Goal: Task Accomplishment & Management: Use online tool/utility

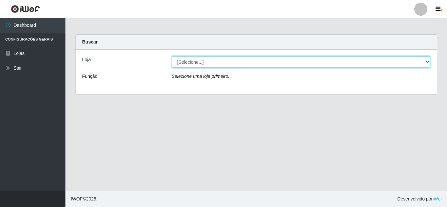
click at [264, 65] on select "[Selecione...] Queiroz Atacadão - [GEOGRAPHIC_DATA]" at bounding box center [301, 61] width 259 height 11
select select "225"
click at [172, 56] on select "[Selecione...] Queiroz Atacadão - [GEOGRAPHIC_DATA]" at bounding box center [301, 61] width 259 height 11
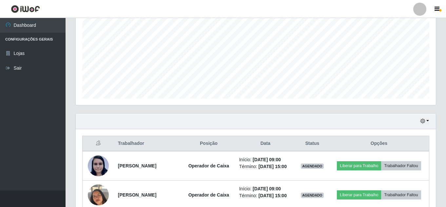
scroll to position [168, 0]
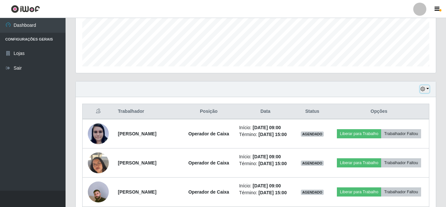
click at [423, 89] on icon "button" at bounding box center [422, 89] width 5 height 5
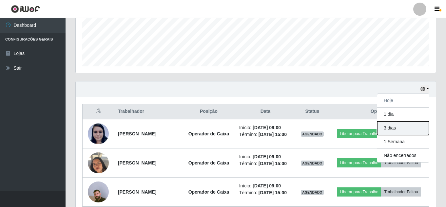
click at [392, 126] on button "3 dias" at bounding box center [403, 129] width 52 height 14
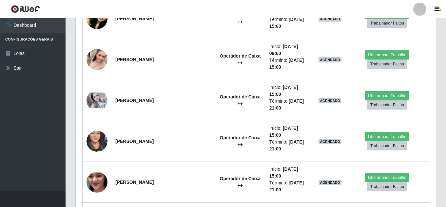
scroll to position [131, 0]
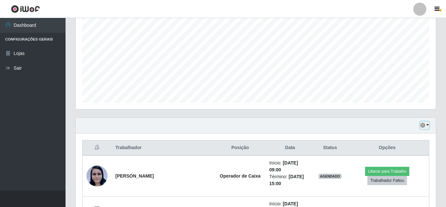
click at [422, 126] on icon "button" at bounding box center [422, 125] width 5 height 5
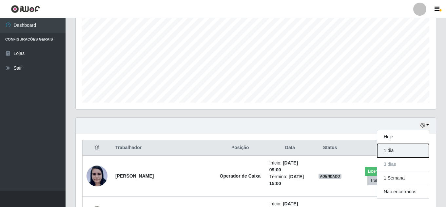
click at [391, 148] on button "1 dia" at bounding box center [403, 151] width 52 height 14
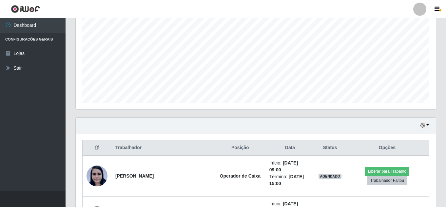
drag, startPoint x: 445, startPoint y: 77, endPoint x: 445, endPoint y: 108, distance: 31.5
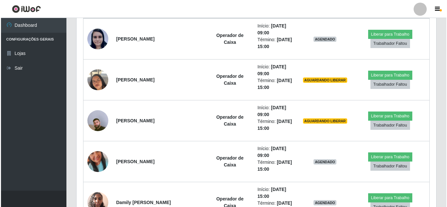
scroll to position [241, 0]
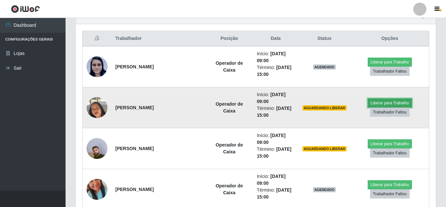
click at [395, 104] on button "Liberar para Trabalho" at bounding box center [390, 103] width 44 height 9
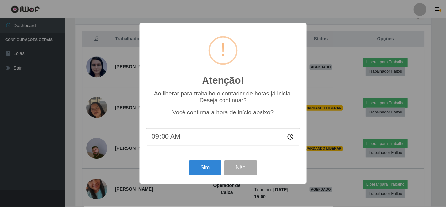
scroll to position [136, 357]
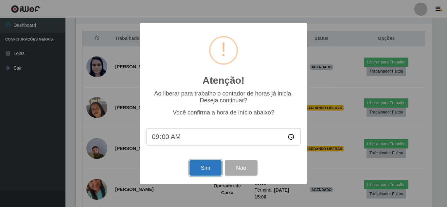
click at [209, 169] on button "Sim" at bounding box center [206, 167] width 32 height 15
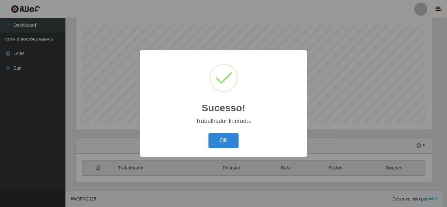
click at [209, 133] on button "OK" at bounding box center [224, 140] width 30 height 15
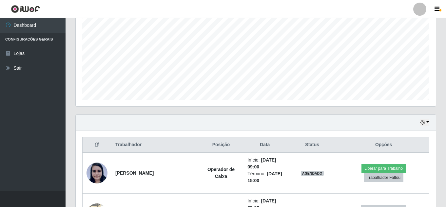
scroll to position [143, 0]
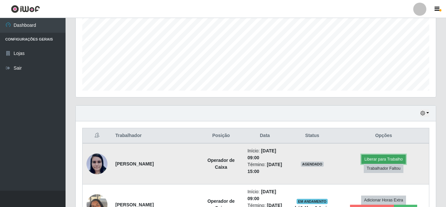
click at [367, 157] on button "Liberar para Trabalho" at bounding box center [383, 159] width 44 height 9
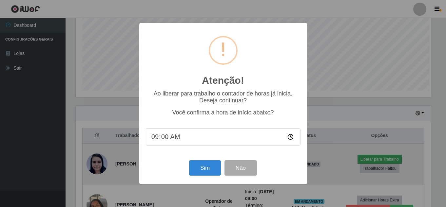
scroll to position [136, 357]
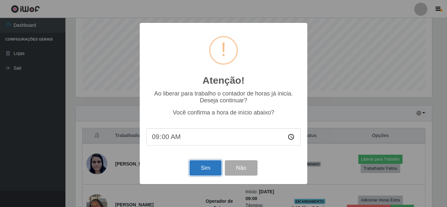
click at [213, 169] on button "Sim" at bounding box center [206, 167] width 32 height 15
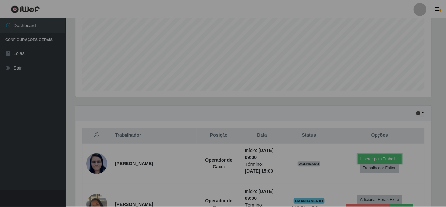
scroll to position [136, 360]
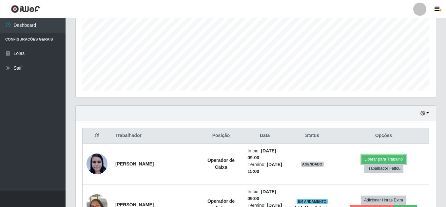
click at [361, 155] on button "Liberar para Trabalho" at bounding box center [383, 159] width 44 height 9
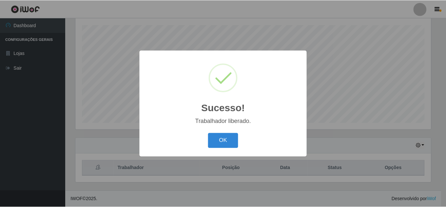
scroll to position [111, 0]
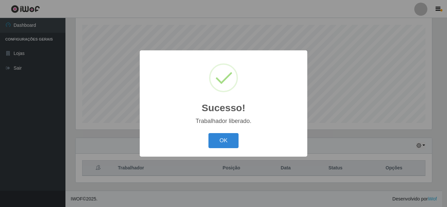
click at [209, 133] on button "OK" at bounding box center [224, 140] width 30 height 15
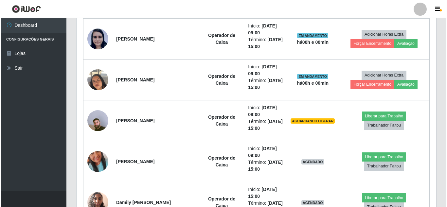
scroll to position [280, 0]
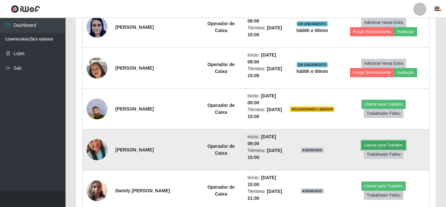
click at [386, 145] on button "Liberar para Trabalho" at bounding box center [383, 145] width 44 height 9
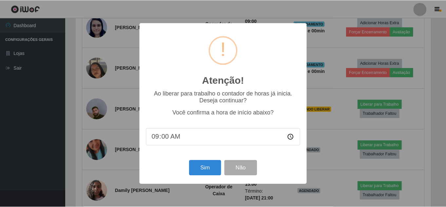
scroll to position [136, 357]
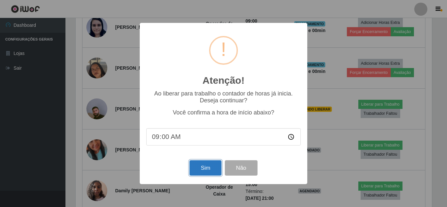
click at [201, 172] on button "Sim" at bounding box center [206, 167] width 32 height 15
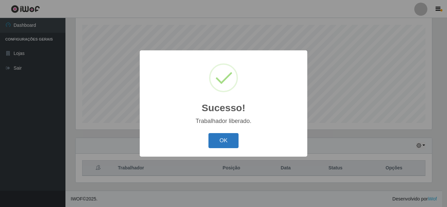
click at [218, 140] on button "OK" at bounding box center [224, 140] width 30 height 15
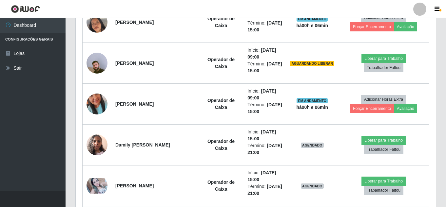
scroll to position [280, 0]
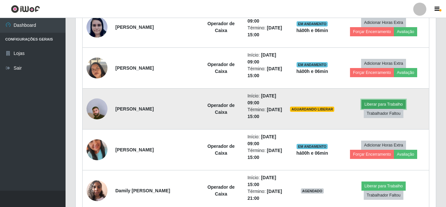
click at [387, 102] on button "Liberar para Trabalho" at bounding box center [383, 104] width 44 height 9
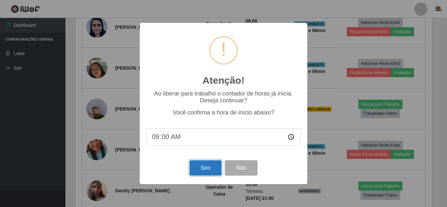
click at [201, 173] on button "Sim" at bounding box center [206, 167] width 32 height 15
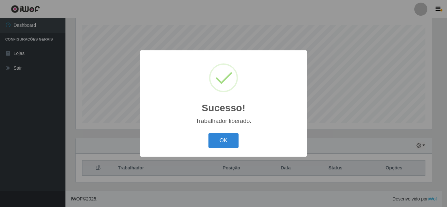
click at [209, 133] on button "OK" at bounding box center [224, 140] width 30 height 15
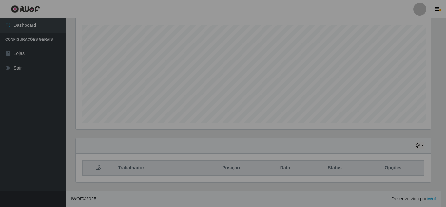
scroll to position [136, 360]
